Goal: Task Accomplishment & Management: Manage account settings

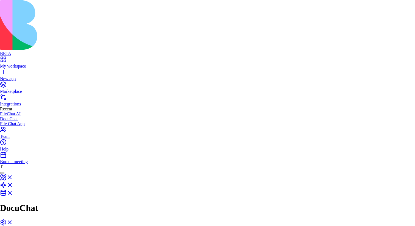
scroll to position [89, 0]
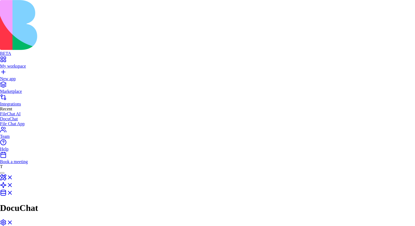
scroll to position [18, 0]
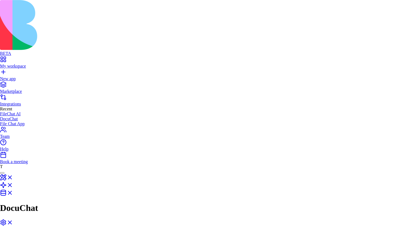
scroll to position [33, 0]
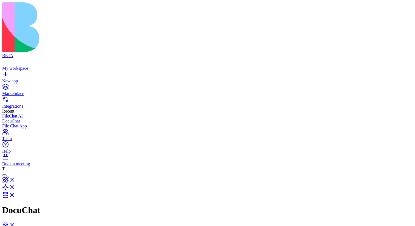
scroll to position [113, 0]
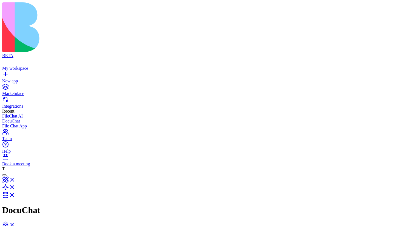
scroll to position [129, 0]
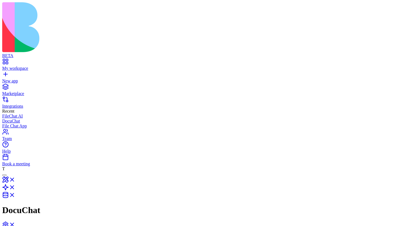
scroll to position [0, 0]
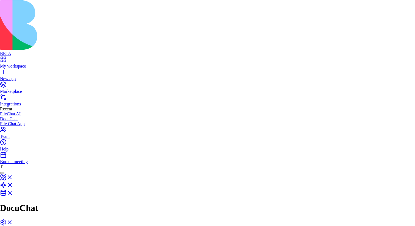
type button "on"
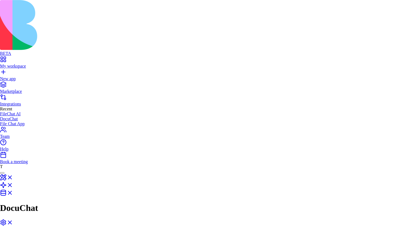
type button "on"
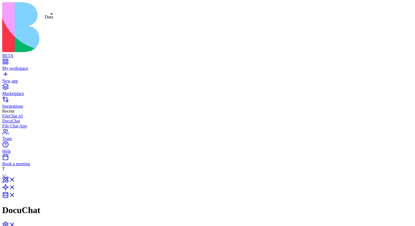
click at [15, 194] on link at bounding box center [8, 196] width 13 height 5
